Goal: Transaction & Acquisition: Purchase product/service

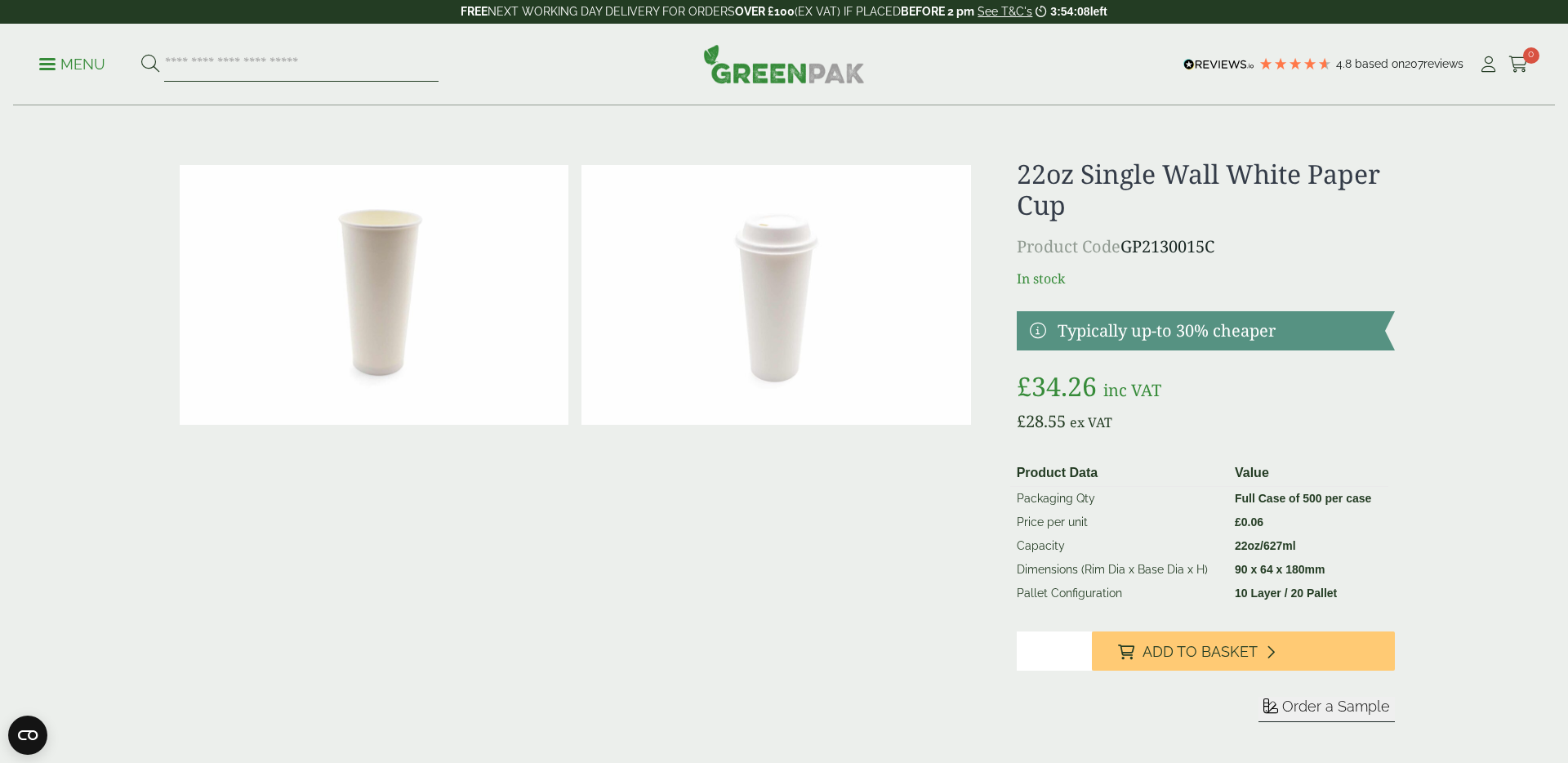
drag, startPoint x: 236, startPoint y: 64, endPoint x: 193, endPoint y: 49, distance: 45.5
click at [234, 63] on input "search" at bounding box center [301, 64] width 275 height 34
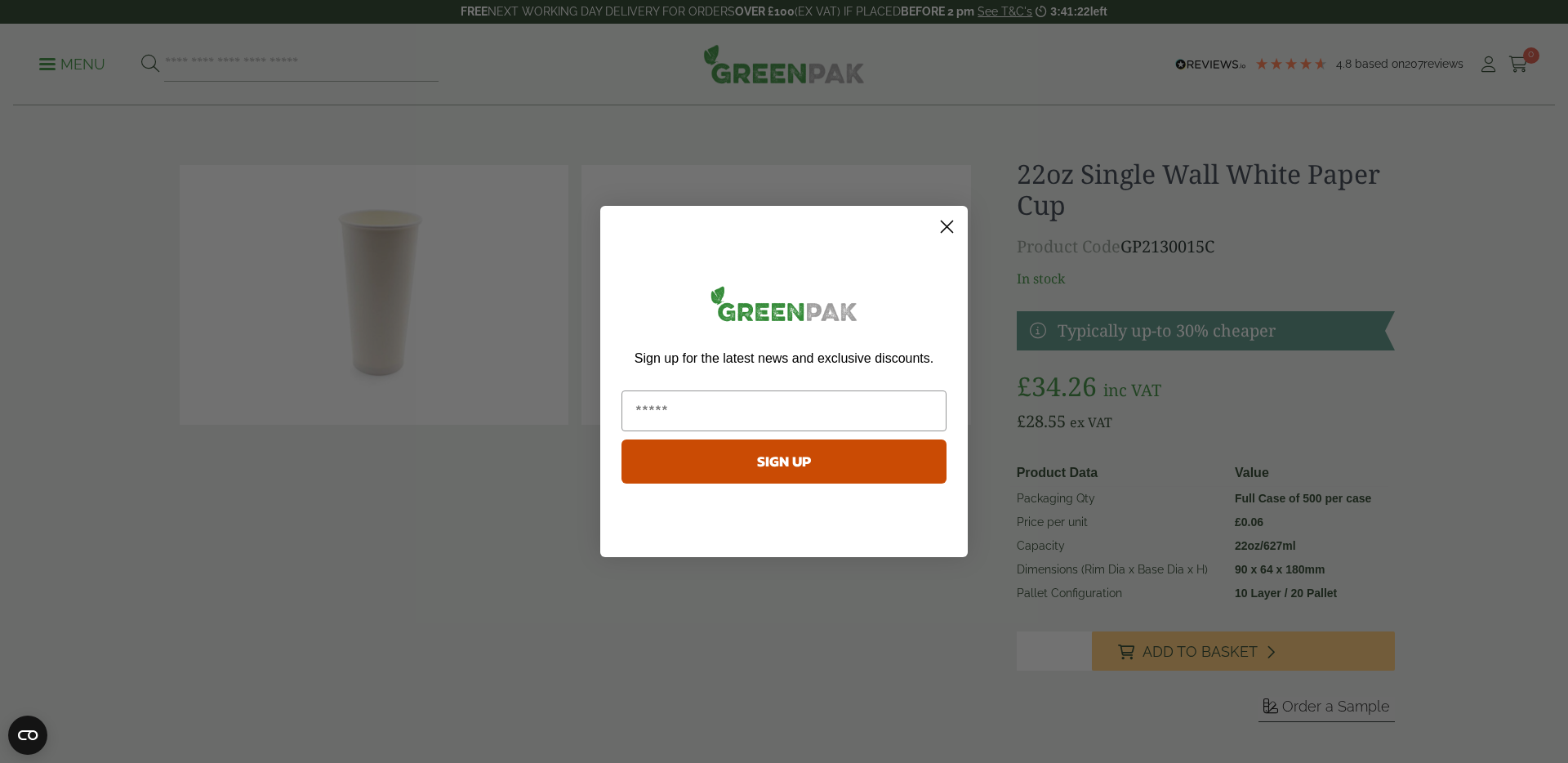
click at [941, 229] on circle "Close dialog" at bounding box center [946, 226] width 27 height 27
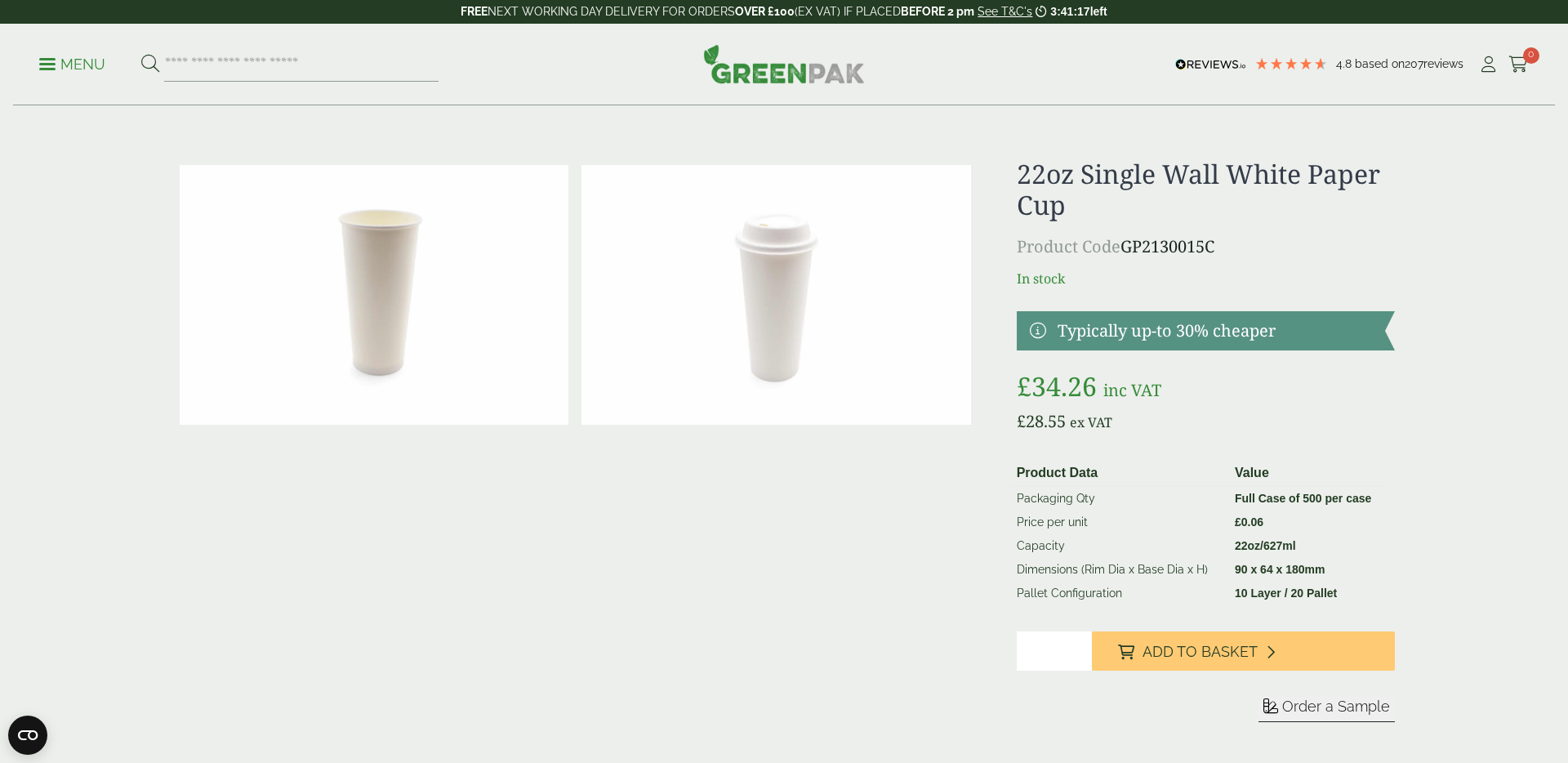
click at [1086, 181] on h1 "22oz Single Wall White Paper Cup" at bounding box center [1205, 189] width 378 height 63
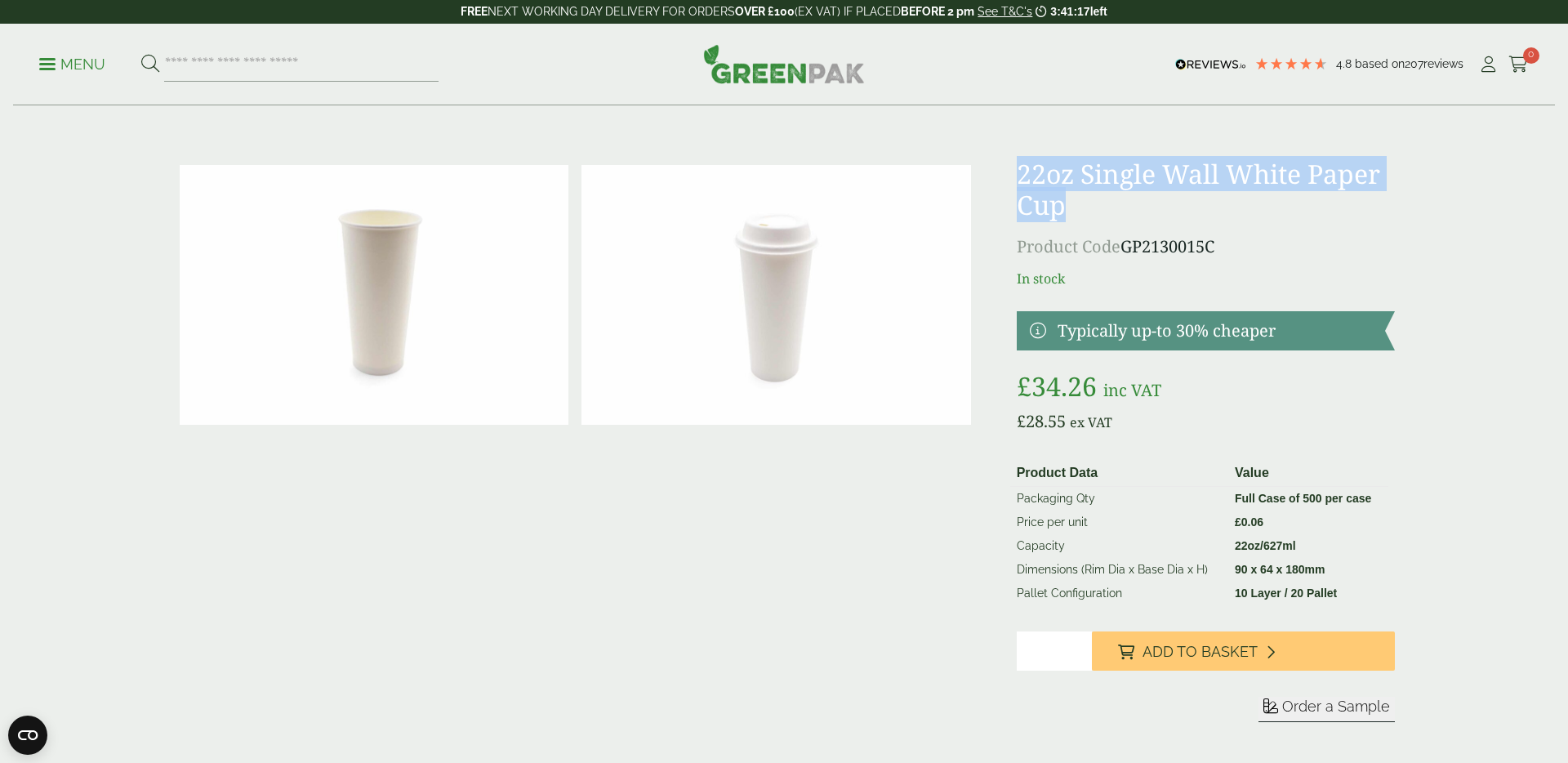
click at [1086, 181] on h1 "22oz Single Wall White Paper Cup" at bounding box center [1205, 189] width 378 height 63
